Goal: Task Accomplishment & Management: Complete application form

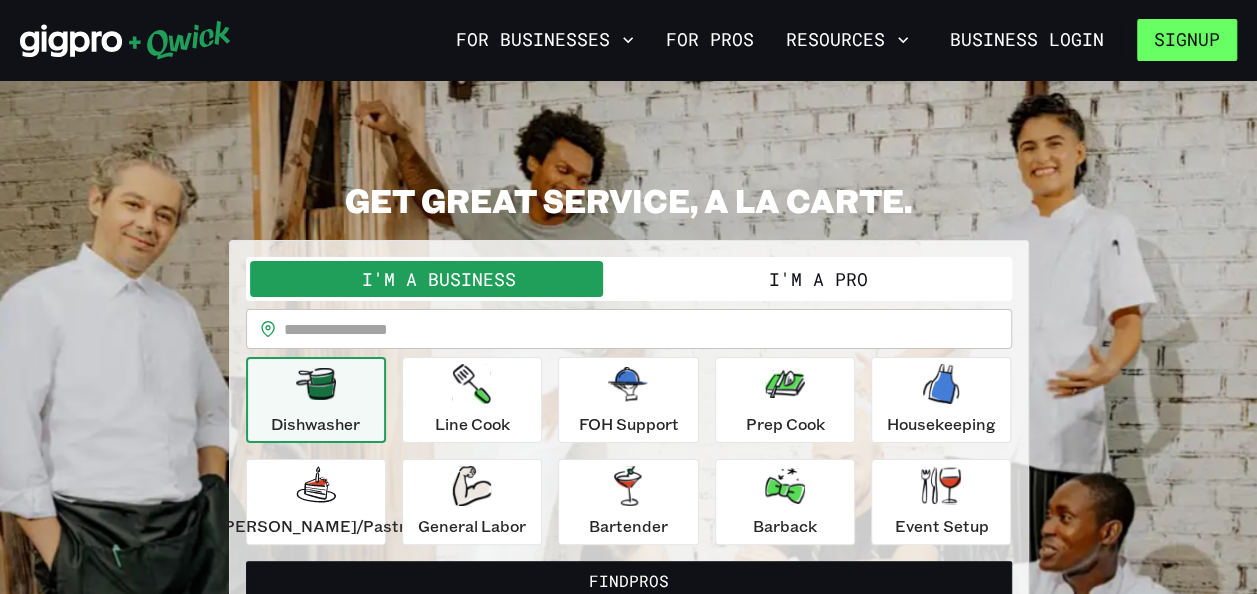
click at [1212, 45] on button "Signup" at bounding box center [1187, 40] width 100 height 42
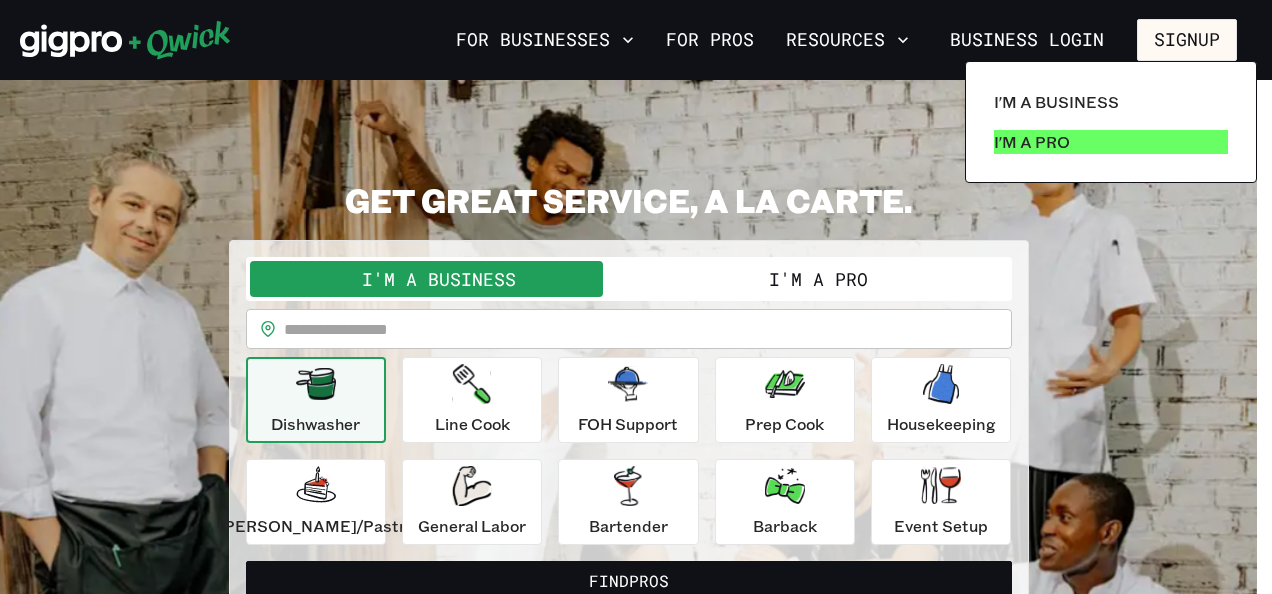
click at [1051, 131] on p "I'm a Pro" at bounding box center [1032, 142] width 76 height 24
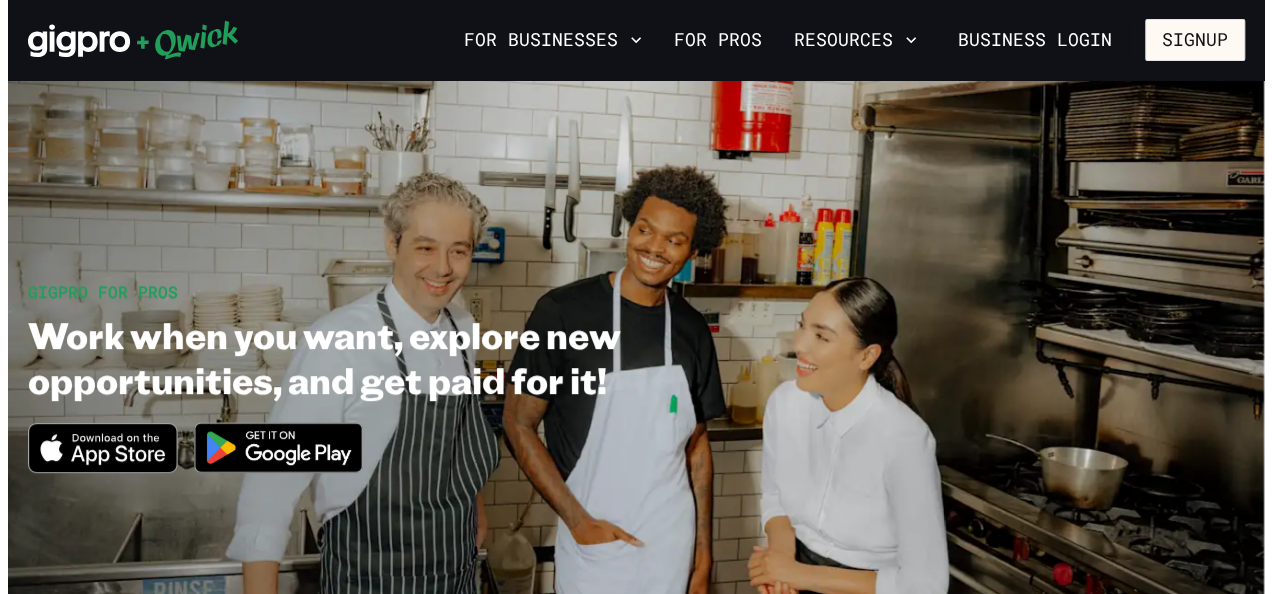
scroll to position [519, 0]
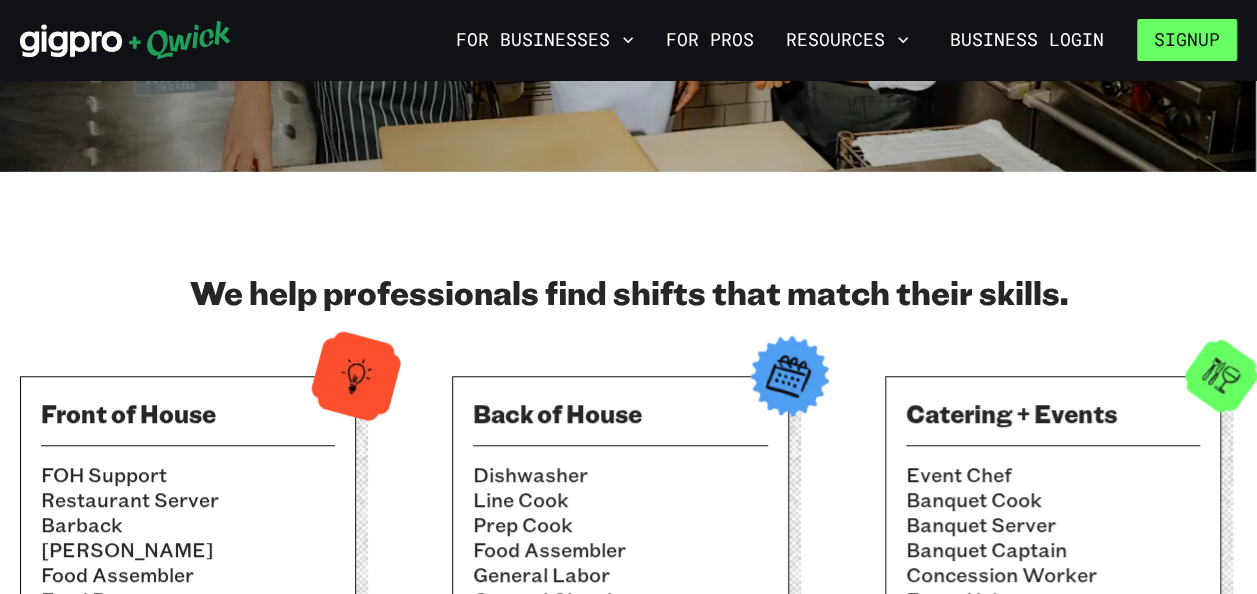
click at [1208, 34] on button "Signup" at bounding box center [1187, 40] width 100 height 42
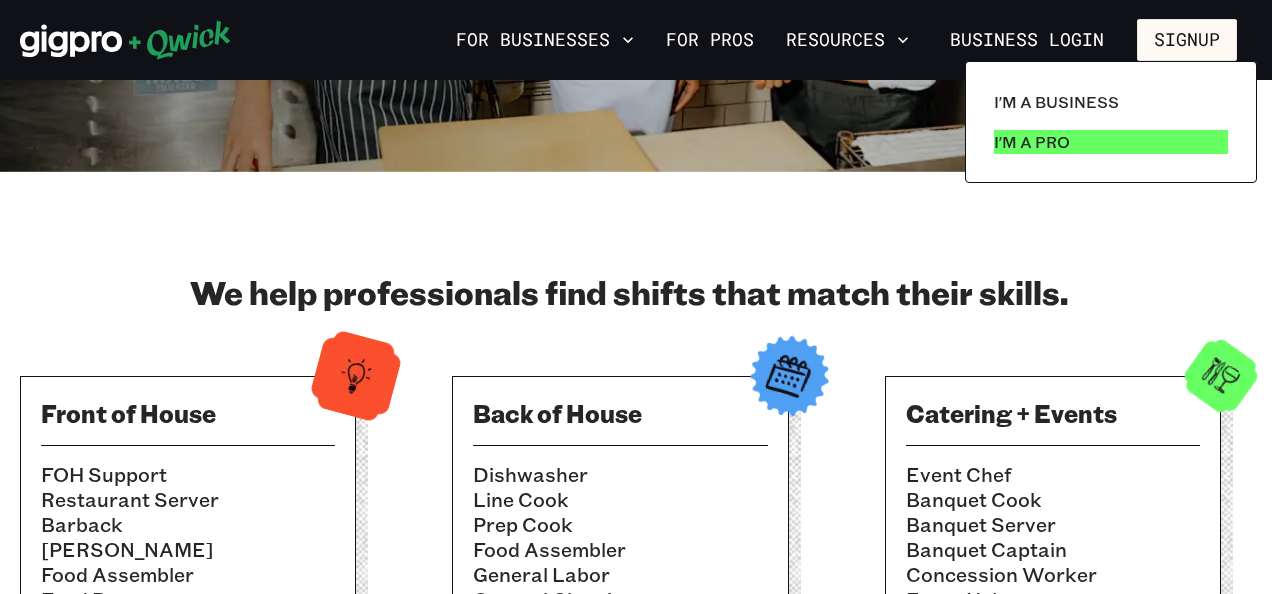
click at [1036, 150] on p "I'm a Pro" at bounding box center [1032, 142] width 76 height 24
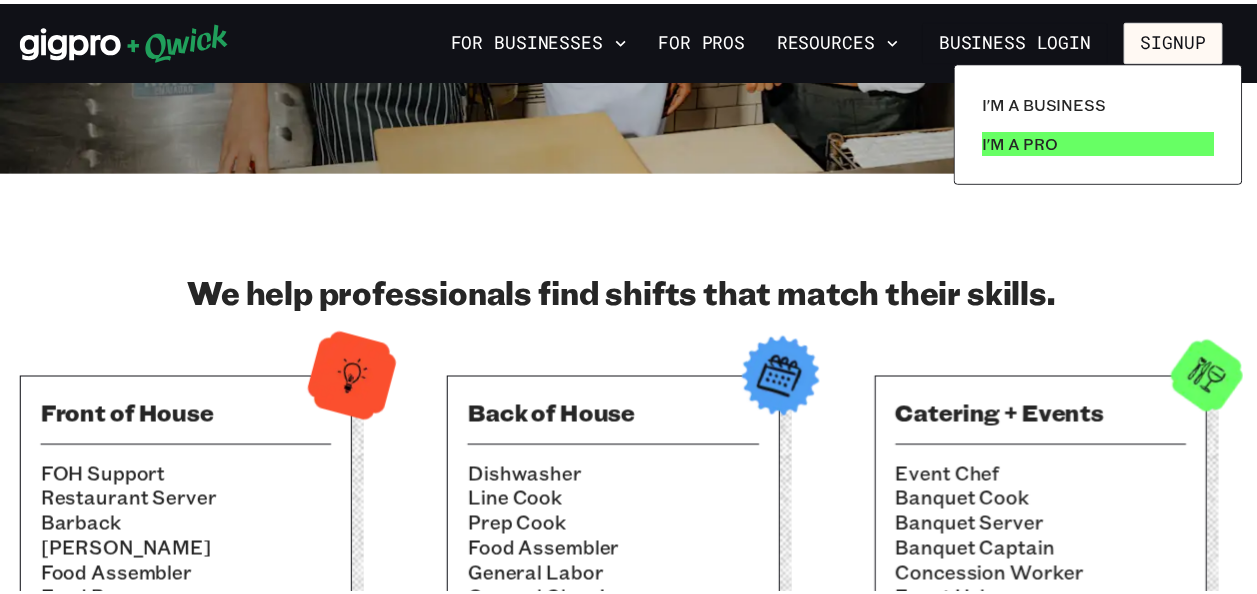
scroll to position [0, 0]
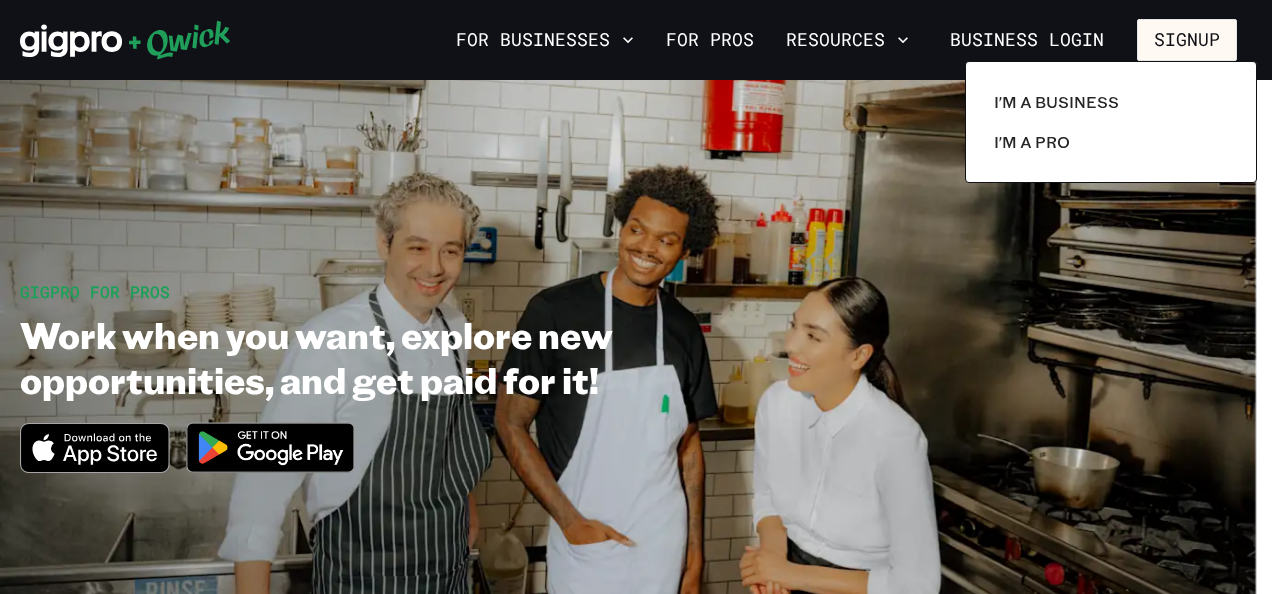
click at [258, 461] on div at bounding box center [636, 297] width 1272 height 594
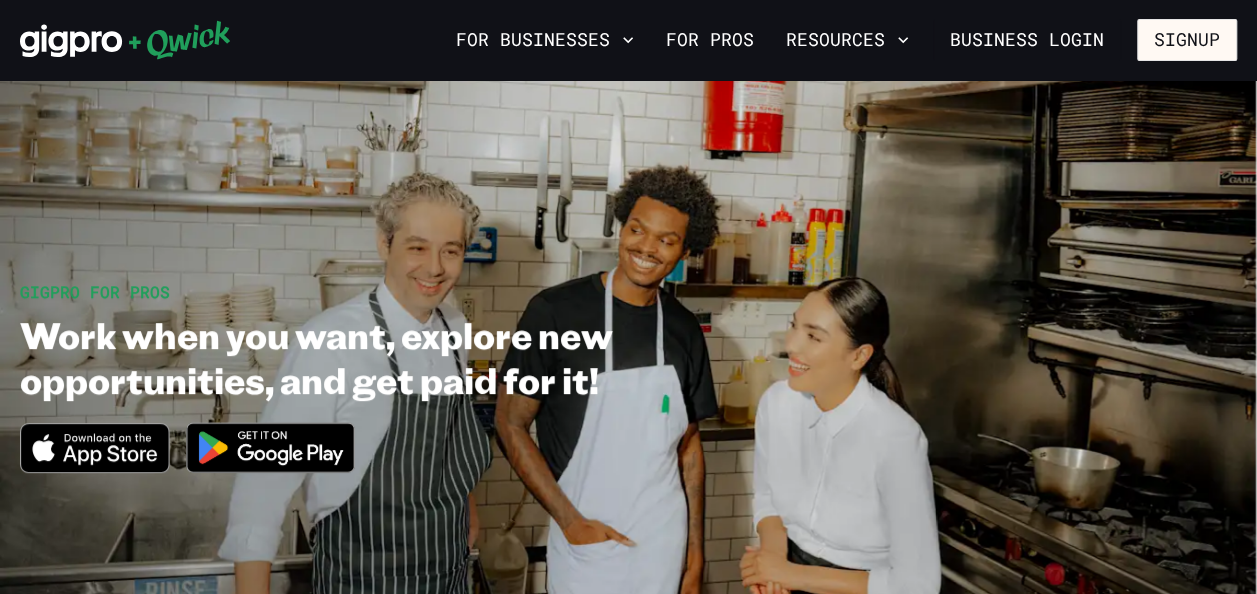
click at [303, 456] on img at bounding box center [271, 447] width 194 height 75
click at [128, 432] on icon "Download on the App Store" at bounding box center [94, 448] width 147 height 48
click at [1189, 40] on button "Signup" at bounding box center [1187, 40] width 100 height 42
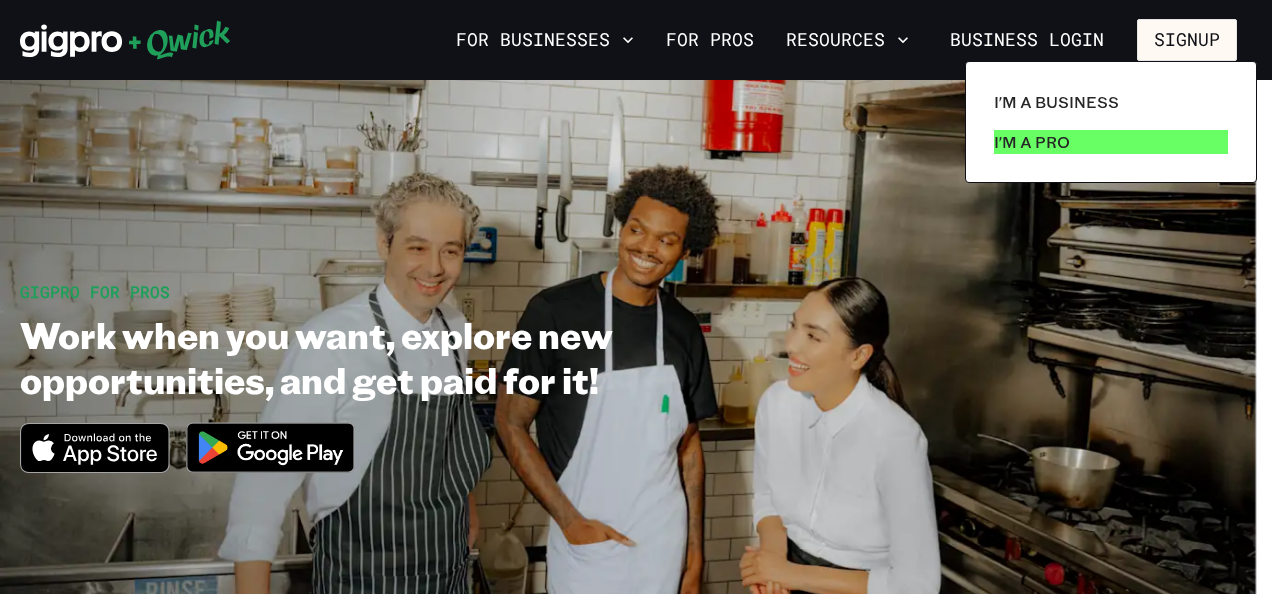
click at [1113, 151] on link "I'm a Pro" at bounding box center [1111, 142] width 250 height 40
click at [1014, 132] on p "I'm a Pro" at bounding box center [1032, 142] width 76 height 24
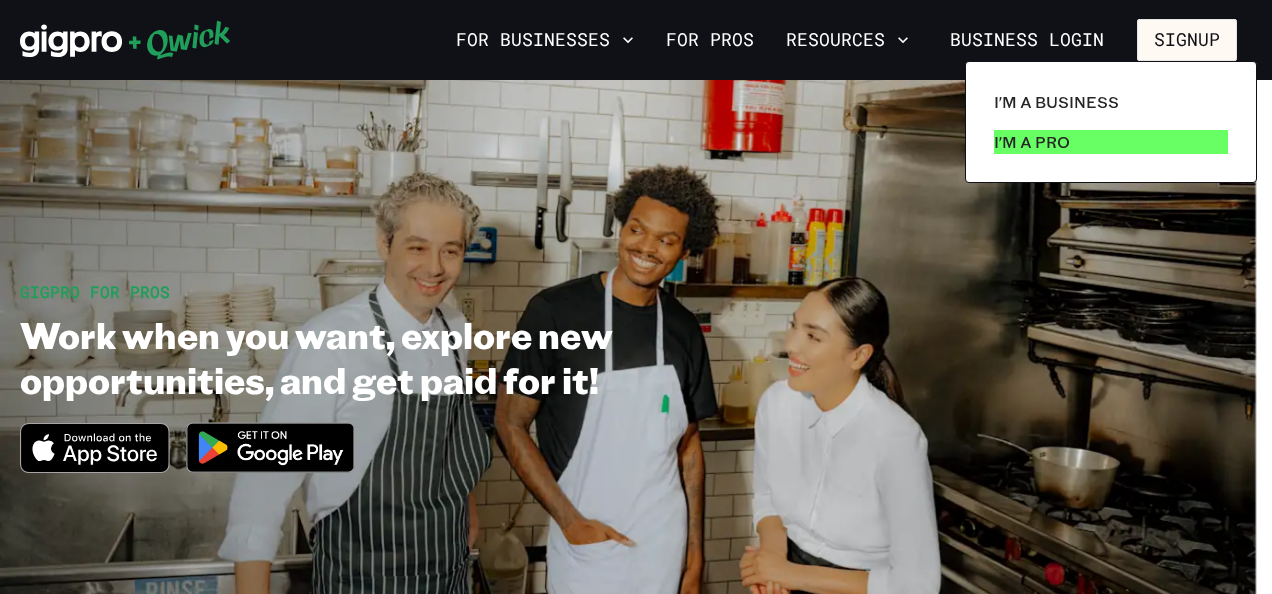
click at [1014, 132] on p "I'm a Pro" at bounding box center [1032, 142] width 76 height 24
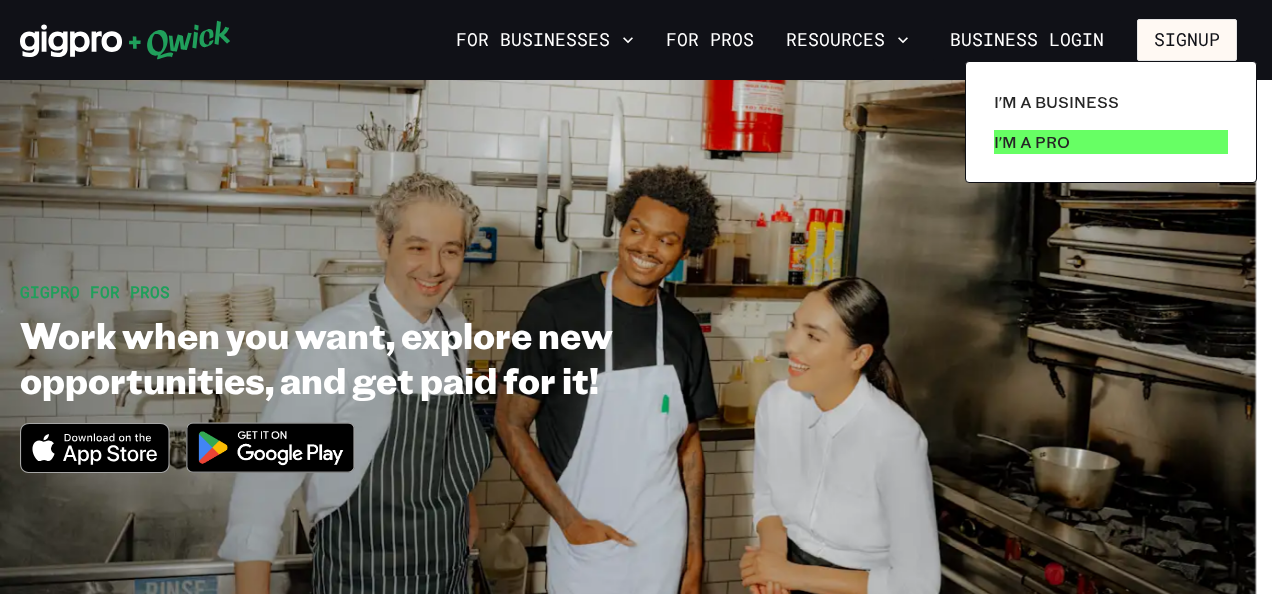
click at [1014, 132] on p "I'm a Pro" at bounding box center [1032, 142] width 76 height 24
click at [737, 39] on div at bounding box center [636, 297] width 1272 height 594
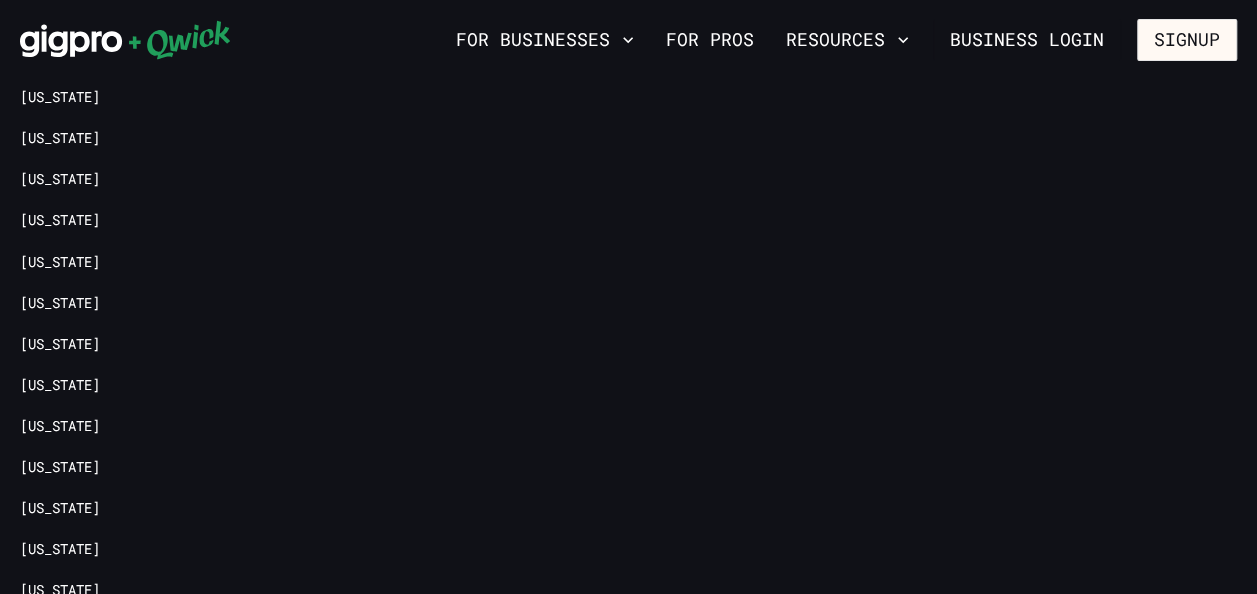
scroll to position [4156, 0]
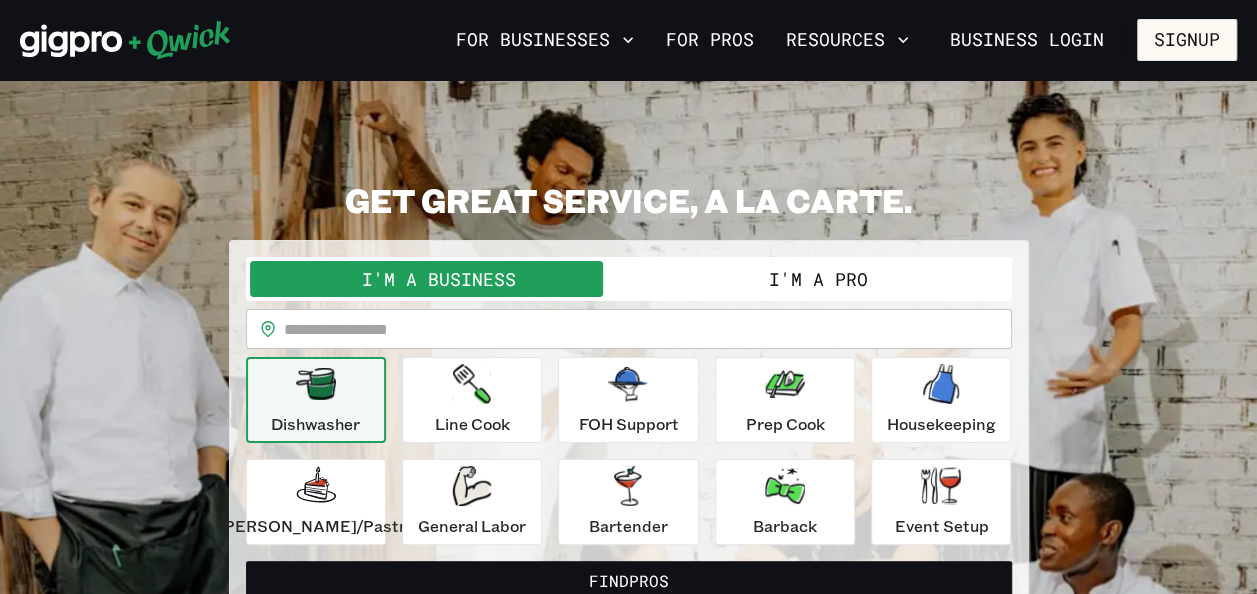
click at [836, 258] on div "I'm a Business I'm a Pro" at bounding box center [629, 279] width 766 height 44
click at [834, 284] on button "I'm a Pro" at bounding box center [818, 279] width 379 height 36
